Goal: Communication & Community: Answer question/provide support

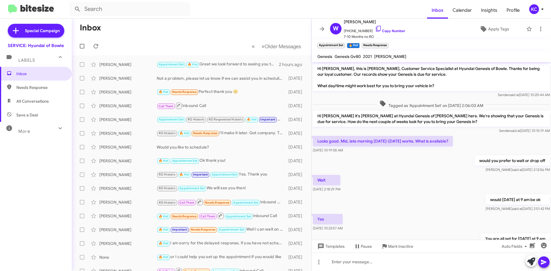
scroll to position [130, 0]
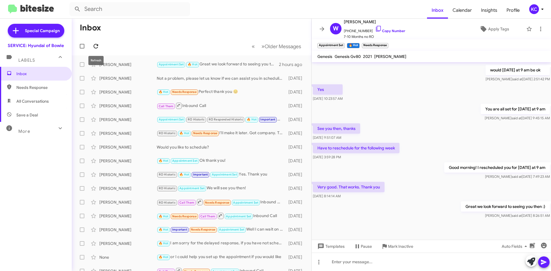
click at [98, 45] on icon at bounding box center [95, 46] width 7 height 7
click at [98, 45] on icon at bounding box center [96, 46] width 5 height 5
click at [534, 6] on div "KC" at bounding box center [535, 9] width 10 height 10
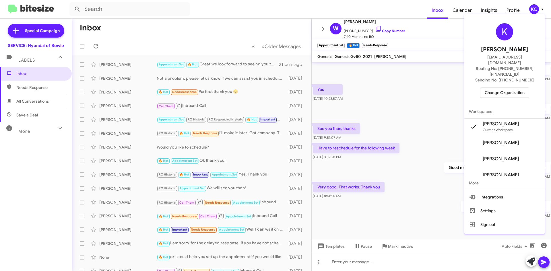
click at [510, 88] on span "Change Organization" at bounding box center [505, 93] width 40 height 10
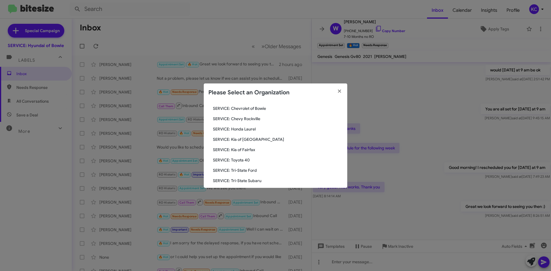
scroll to position [86, 0]
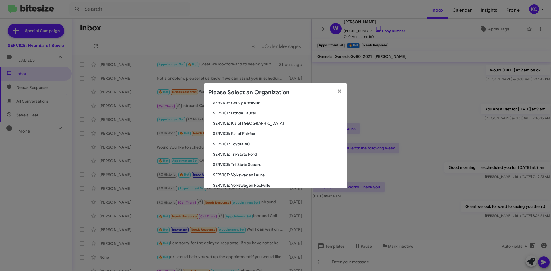
click at [241, 165] on span "SERVICE: Tri-State Subaru" at bounding box center [278, 165] width 130 height 6
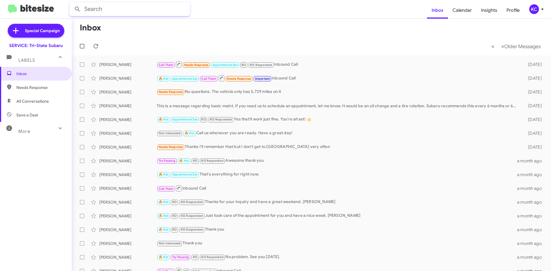
click at [138, 5] on input "text" at bounding box center [129, 9] width 121 height 14
type input "[PERSON_NAME]"
click at [72, 3] on button at bounding box center [77, 8] width 11 height 11
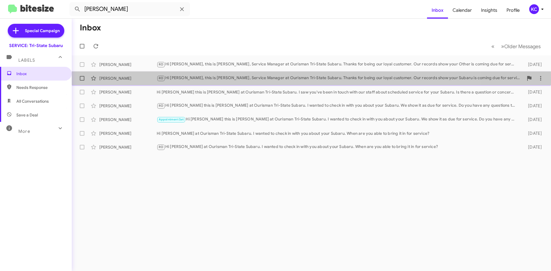
click at [115, 80] on div "[PERSON_NAME]" at bounding box center [127, 79] width 57 height 6
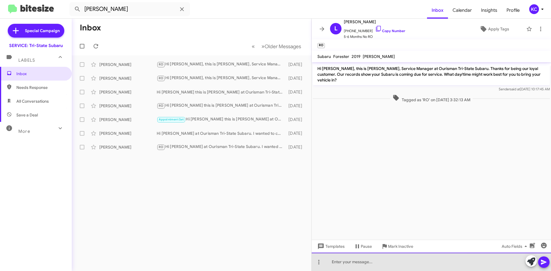
click at [400, 263] on div at bounding box center [431, 262] width 239 height 18
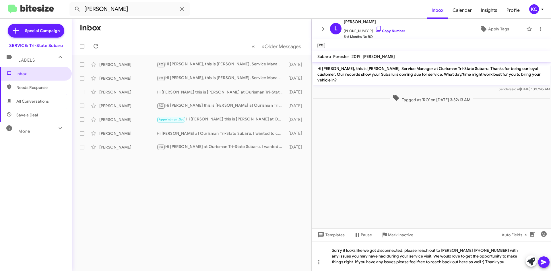
click at [547, 260] on icon at bounding box center [544, 262] width 7 height 7
